Goal: Go to known website: Access a specific website the user already knows

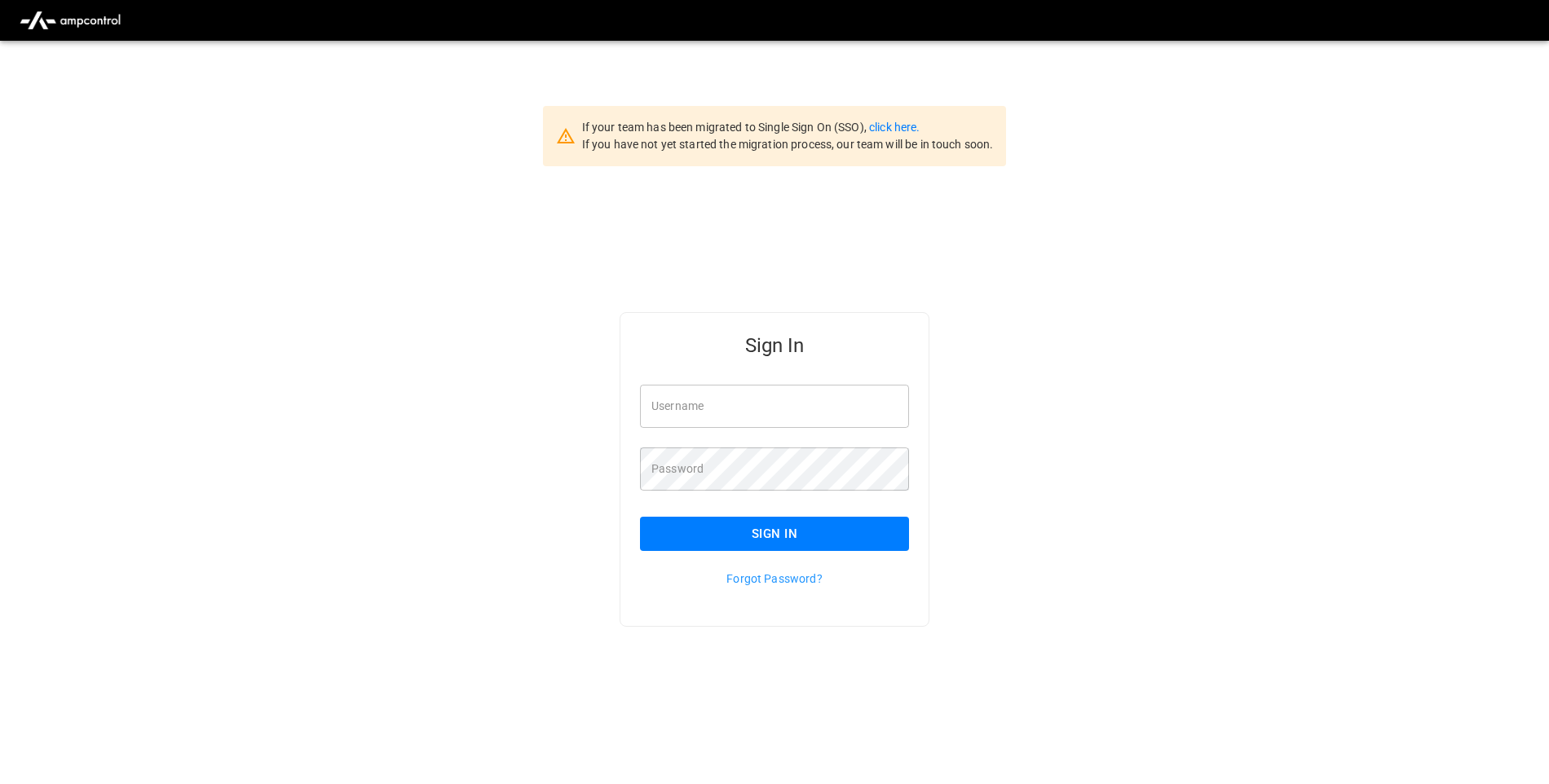
type input "**********"
click at [840, 536] on button "Sign In" at bounding box center [774, 534] width 269 height 34
